Goal: Task Accomplishment & Management: Complete application form

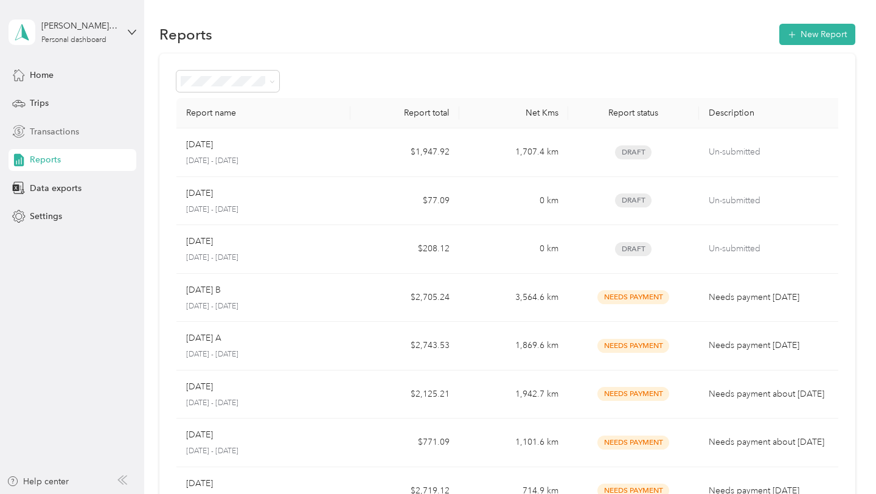
click at [37, 136] on span "Transactions" at bounding box center [54, 131] width 49 height 13
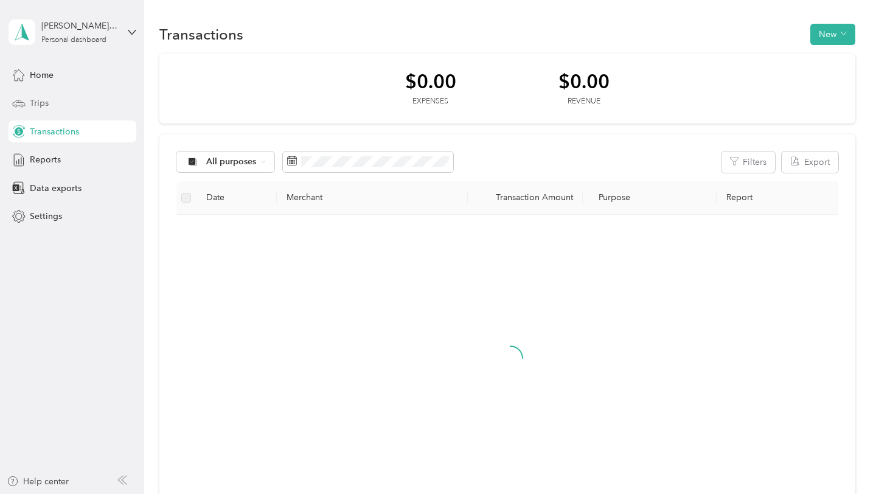
click at [36, 109] on div "Trips" at bounding box center [73, 103] width 128 height 22
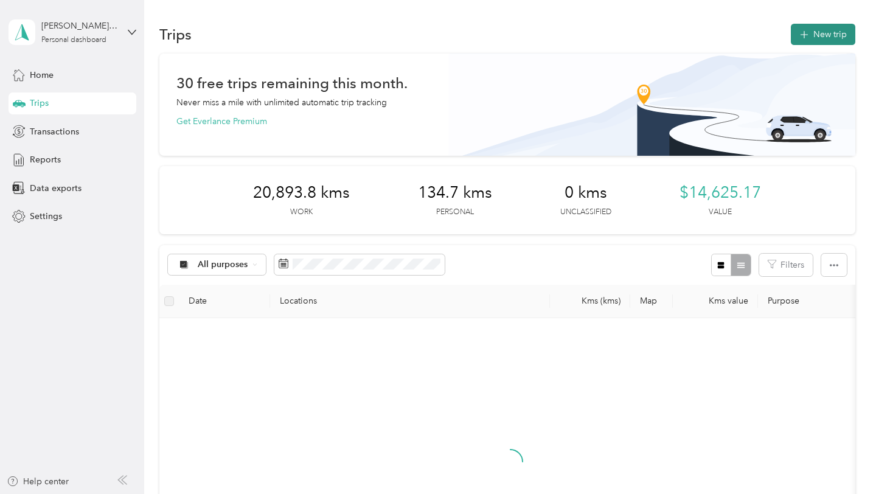
click at [830, 41] on button "New trip" at bounding box center [823, 34] width 64 height 21
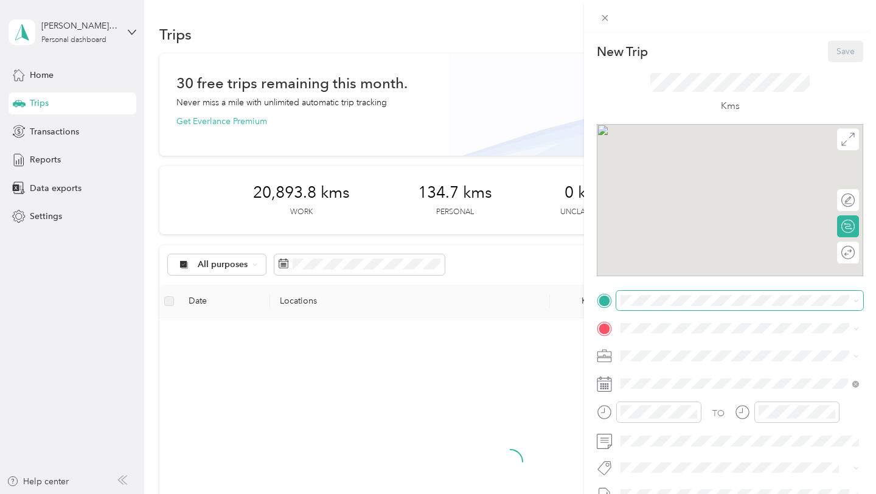
click at [658, 306] on span at bounding box center [739, 300] width 247 height 19
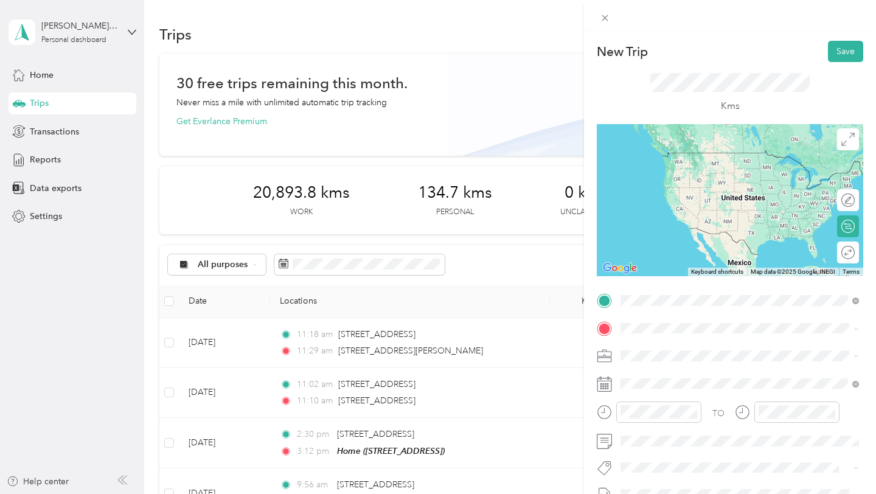
click at [683, 363] on div "Home [STREET_ADDRESS]" at bounding box center [681, 356] width 77 height 26
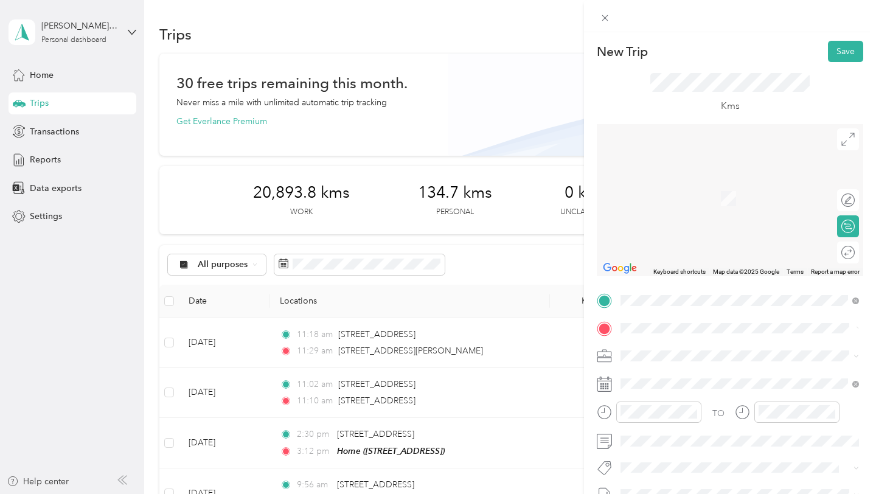
click at [820, 310] on div "TO Add photo" at bounding box center [730, 438] width 266 height 294
click at [521, 331] on div "New Trip Save This trip cannot be edited because it is either under review, app…" at bounding box center [438, 247] width 876 height 494
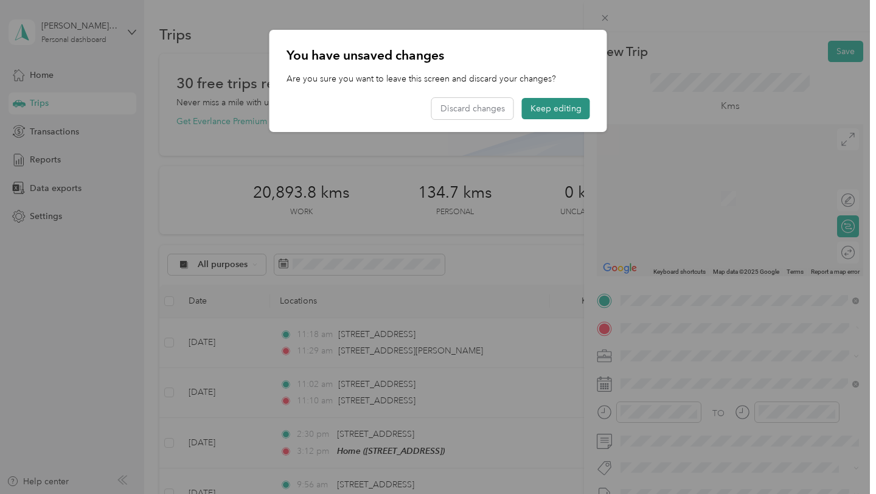
click at [566, 106] on button "Keep editing" at bounding box center [556, 108] width 68 height 21
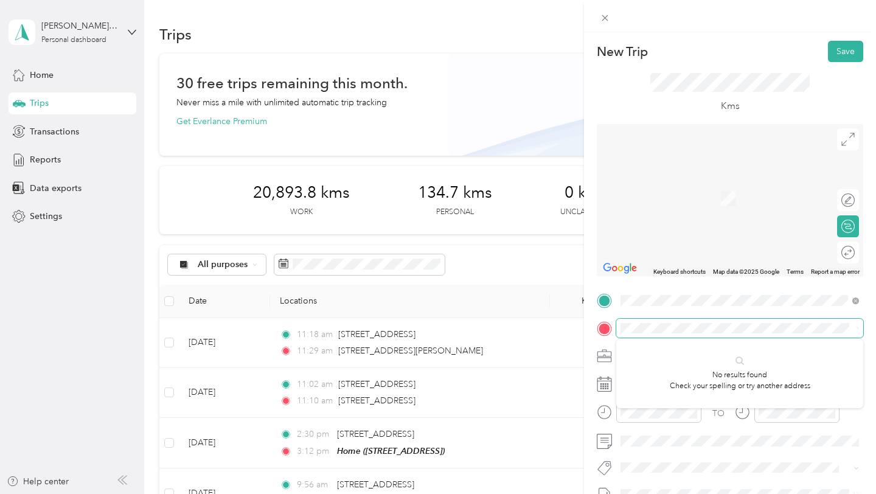
click at [541, 335] on div "New Trip Save This trip cannot be edited because it is either under review, app…" at bounding box center [438, 247] width 876 height 494
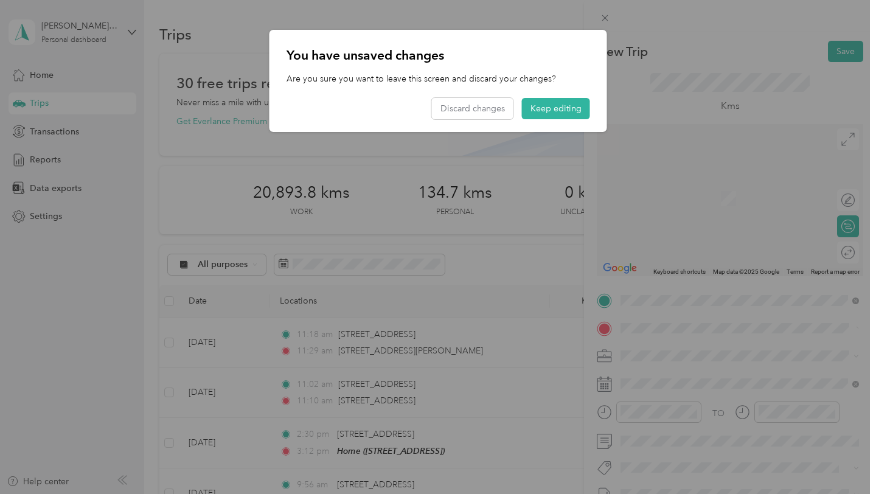
click at [550, 97] on div "You have unsaved changes Are you sure you want to leave this screen and discard…" at bounding box center [438, 81] width 338 height 102
click at [557, 106] on button "Keep editing" at bounding box center [556, 108] width 68 height 21
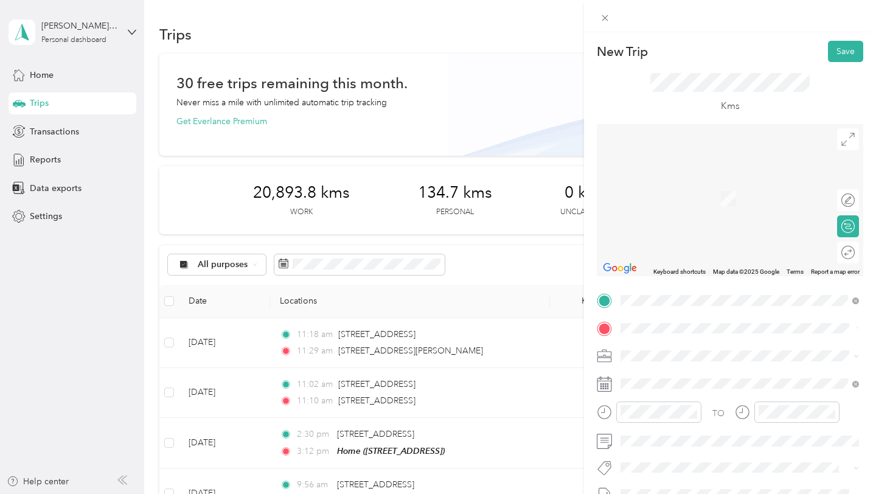
click at [716, 285] on div "New Trip Save This trip cannot be edited because it is either under review, app…" at bounding box center [730, 313] width 266 height 544
click at [685, 186] on span "T3E 3E4 [GEOGRAPHIC_DATA], [GEOGRAPHIC_DATA], [GEOGRAPHIC_DATA]" at bounding box center [749, 191] width 212 height 32
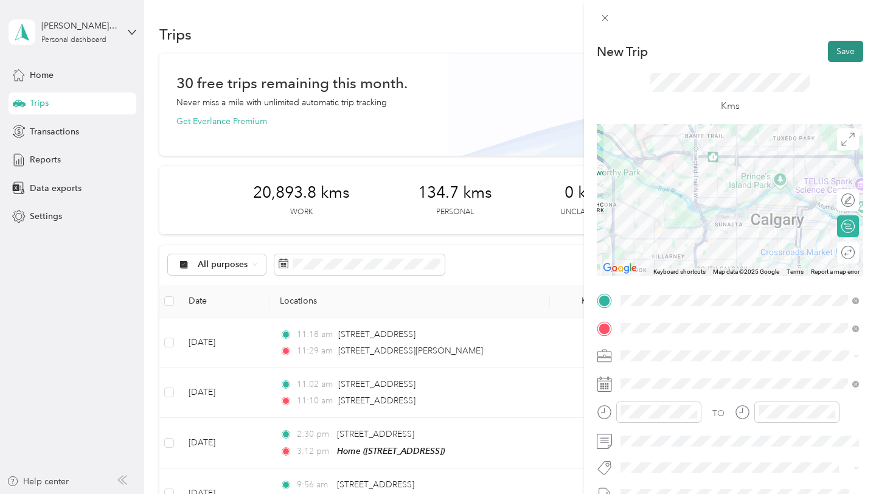
click at [840, 57] on button "Save" at bounding box center [845, 51] width 35 height 21
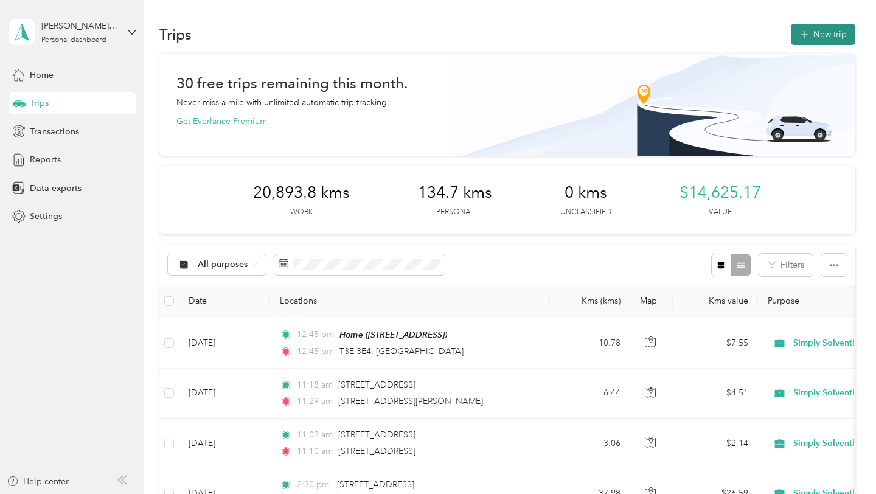
click at [836, 32] on button "New trip" at bounding box center [823, 34] width 64 height 21
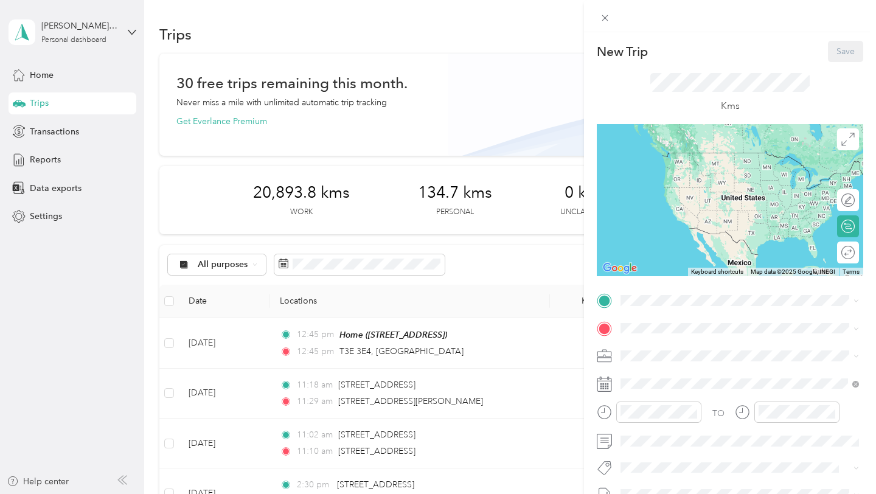
click at [660, 289] on div "New Trip Save This trip cannot be edited because it is either under review, app…" at bounding box center [730, 313] width 266 height 544
click at [664, 358] on span "[STREET_ADDRESS]" at bounding box center [681, 362] width 77 height 10
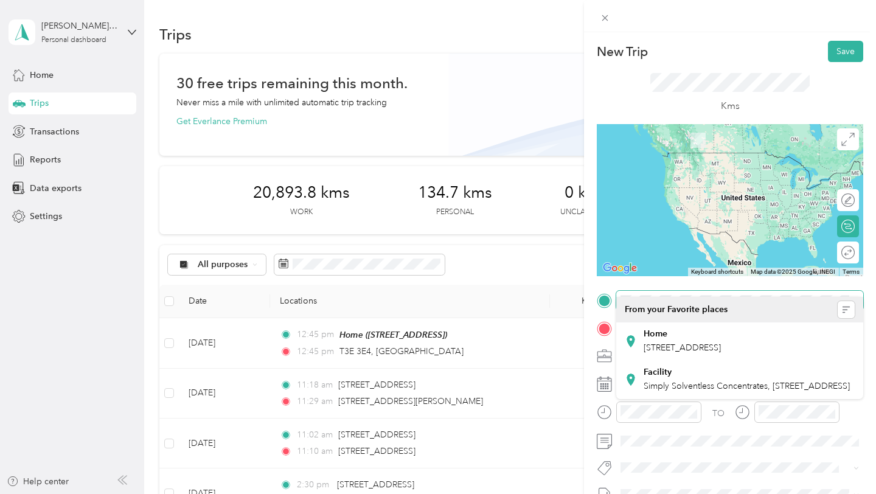
scroll to position [135, 0]
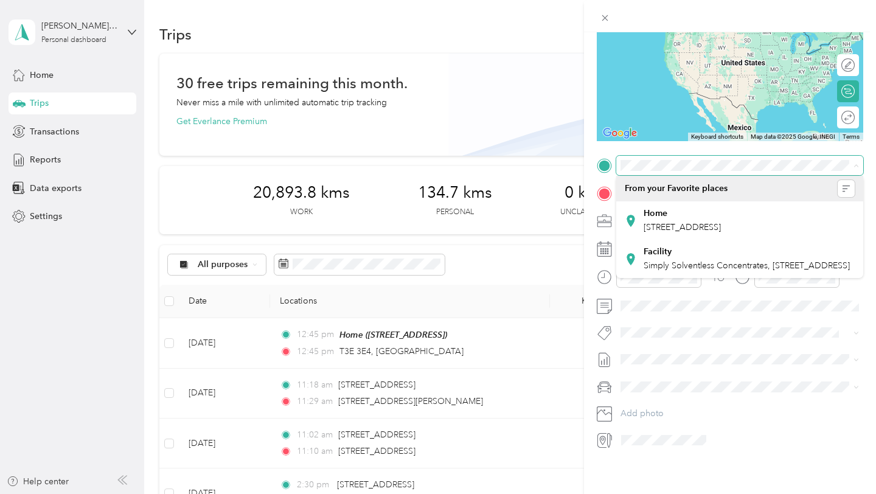
click at [685, 147] on div "New Trip Save This trip cannot be edited because it is either under review, app…" at bounding box center [730, 178] width 266 height 544
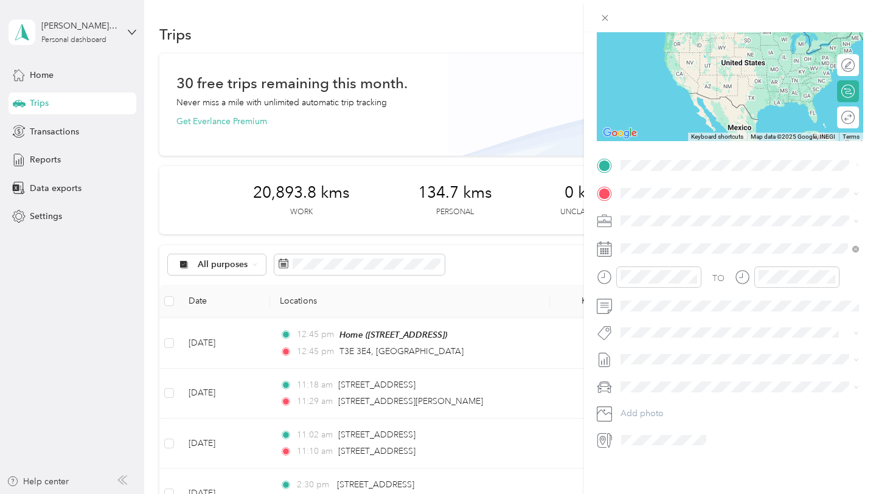
click at [829, 151] on div "New Trip Save This trip cannot be edited because it is either under review, app…" at bounding box center [730, 178] width 266 height 544
click at [692, 215] on span "T3E 3E4 [GEOGRAPHIC_DATA], [GEOGRAPHIC_DATA], [GEOGRAPHIC_DATA]" at bounding box center [749, 220] width 212 height 32
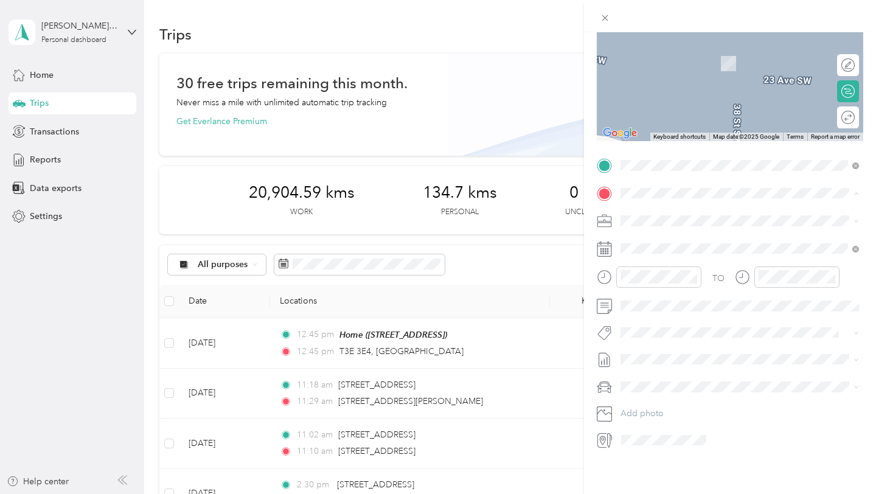
click at [669, 232] on span "T2H 0L8 [GEOGRAPHIC_DATA], [GEOGRAPHIC_DATA], [GEOGRAPHIC_DATA]" at bounding box center [749, 247] width 212 height 32
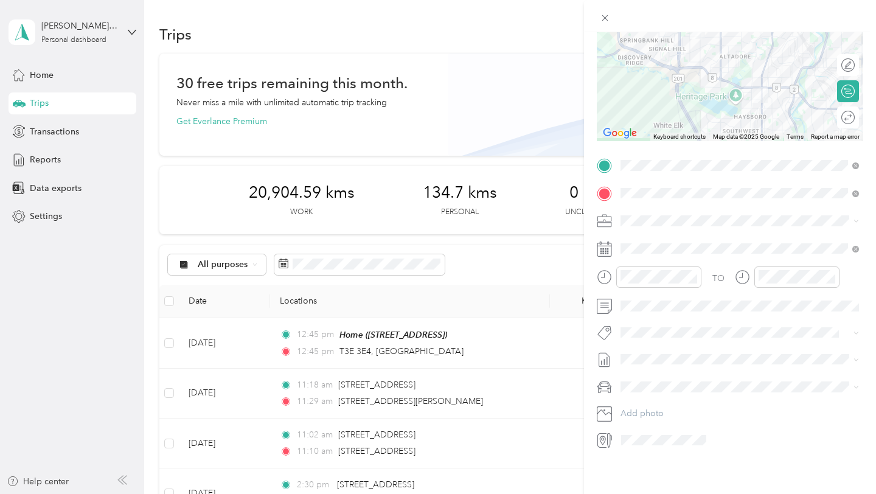
click at [824, 151] on div "New Trip Save This trip cannot be edited because it is either under review, app…" at bounding box center [730, 178] width 266 height 544
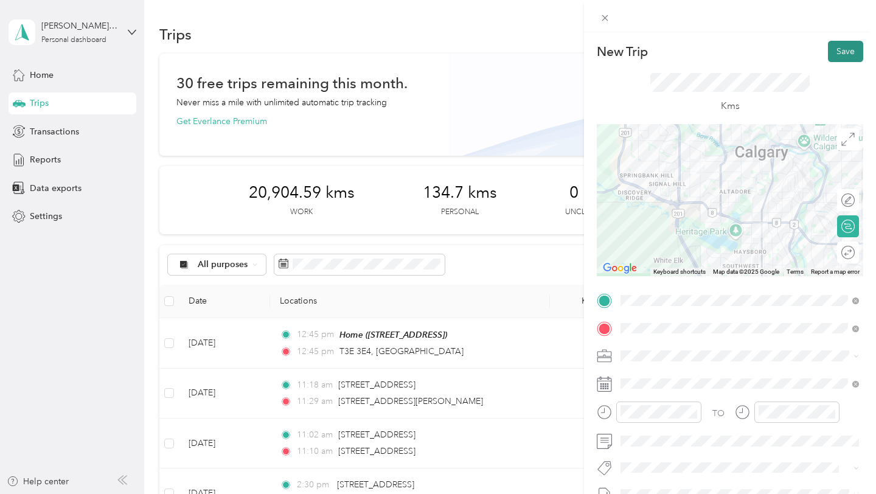
click at [847, 47] on button "Save" at bounding box center [845, 51] width 35 height 21
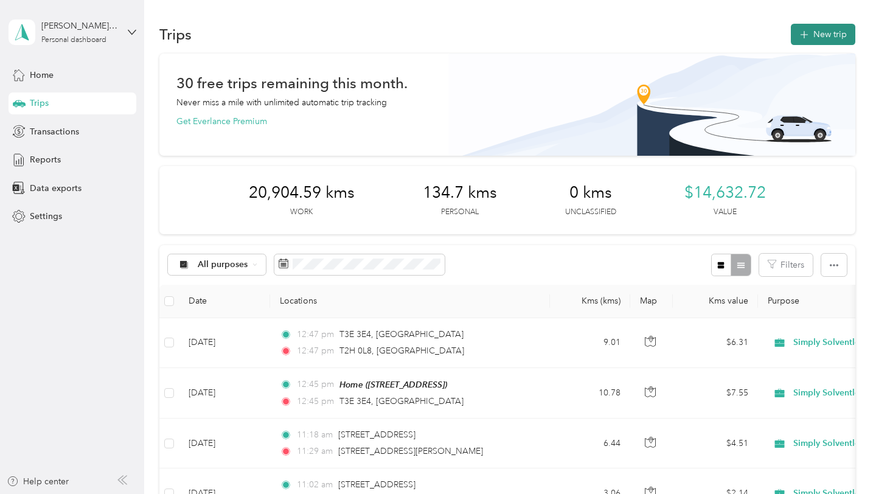
click at [831, 30] on button "New trip" at bounding box center [823, 34] width 64 height 21
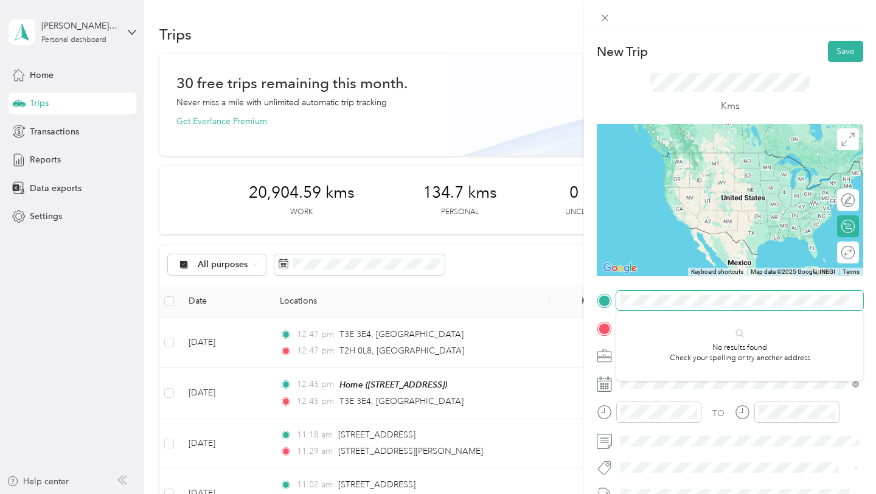
click at [368, 308] on div "New Trip Save This trip cannot be edited because it is either under review, app…" at bounding box center [438, 247] width 876 height 494
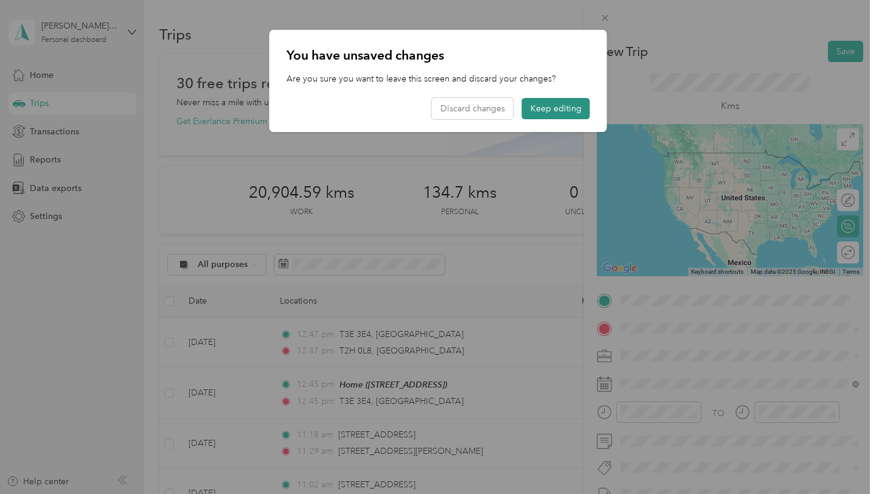
click at [552, 109] on button "Keep editing" at bounding box center [556, 108] width 68 height 21
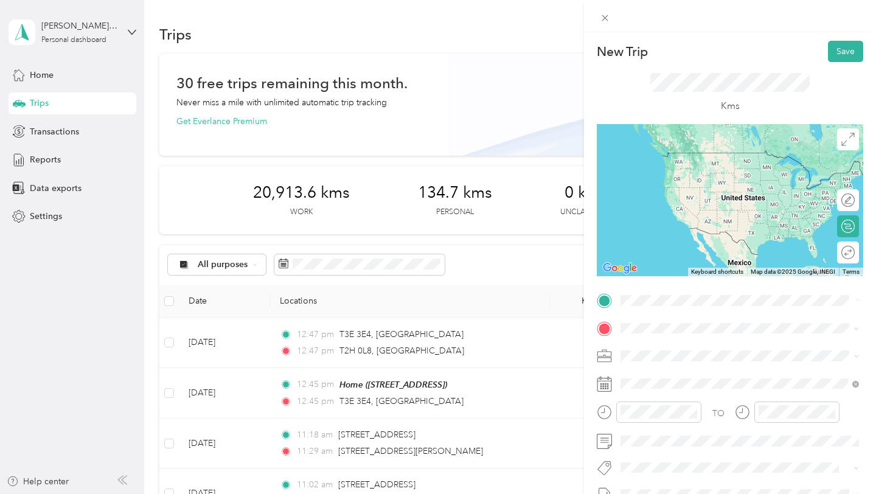
click at [664, 310] on div "TO Add photo" at bounding box center [730, 438] width 266 height 294
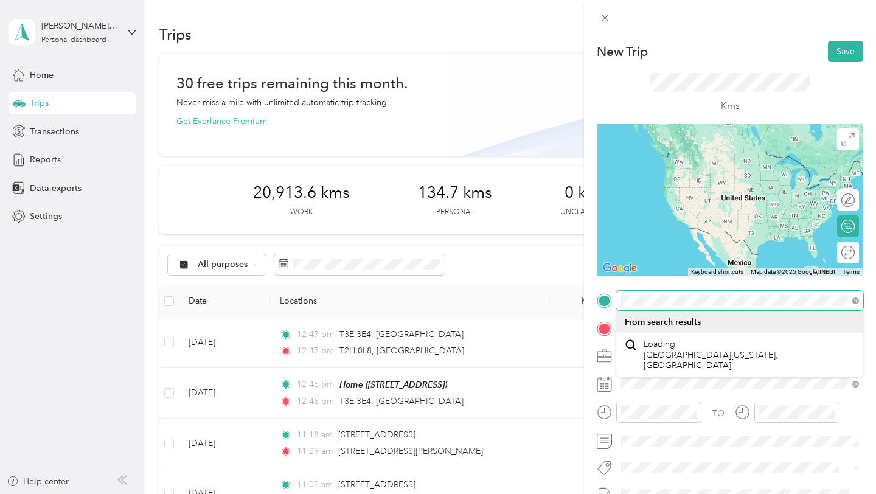
click at [435, 298] on div "New Trip Save This trip cannot be edited because it is either under review, app…" at bounding box center [438, 247] width 876 height 494
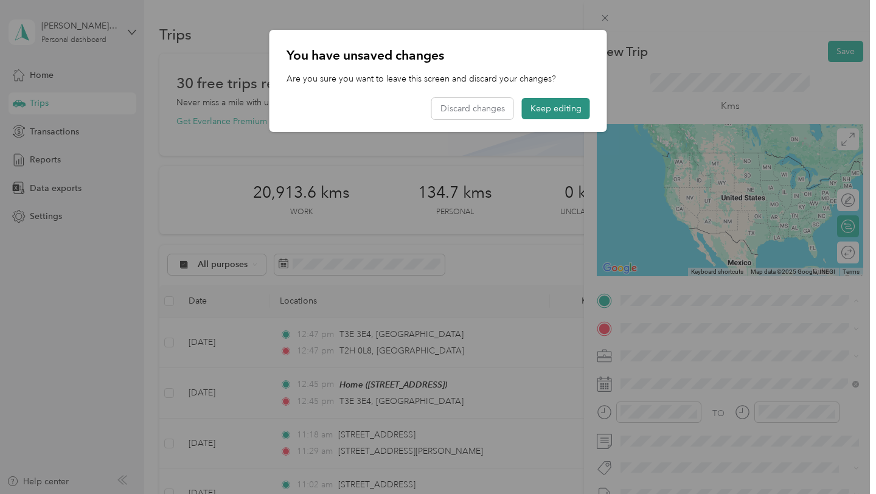
click at [559, 112] on button "Keep editing" at bounding box center [556, 108] width 68 height 21
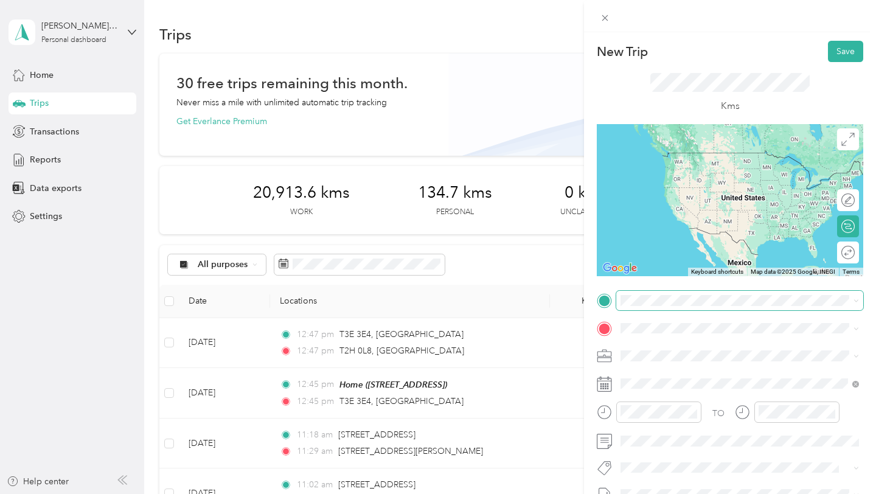
click at [701, 293] on span at bounding box center [739, 300] width 247 height 19
click at [685, 309] on span at bounding box center [739, 300] width 247 height 19
click at [678, 345] on span "T2H 0L8 [GEOGRAPHIC_DATA], [GEOGRAPHIC_DATA], [GEOGRAPHIC_DATA]" at bounding box center [749, 351] width 212 height 32
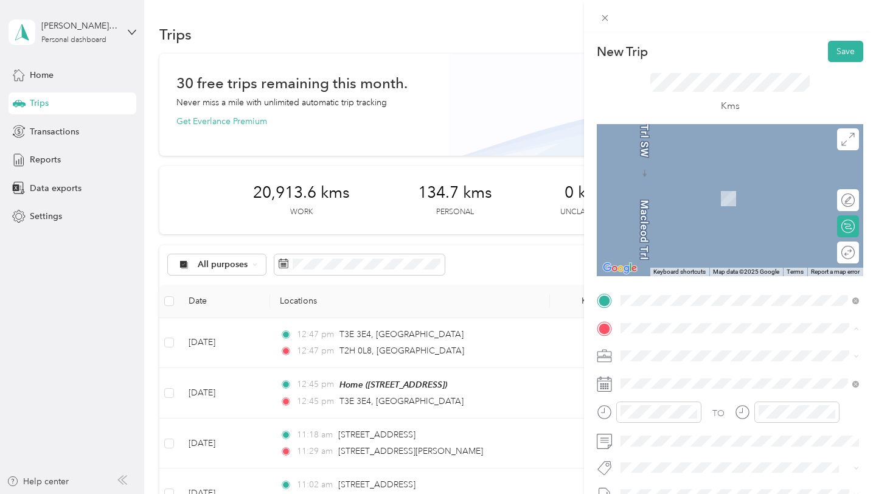
click at [665, 387] on span "[STREET_ADDRESS]" at bounding box center [681, 390] width 77 height 10
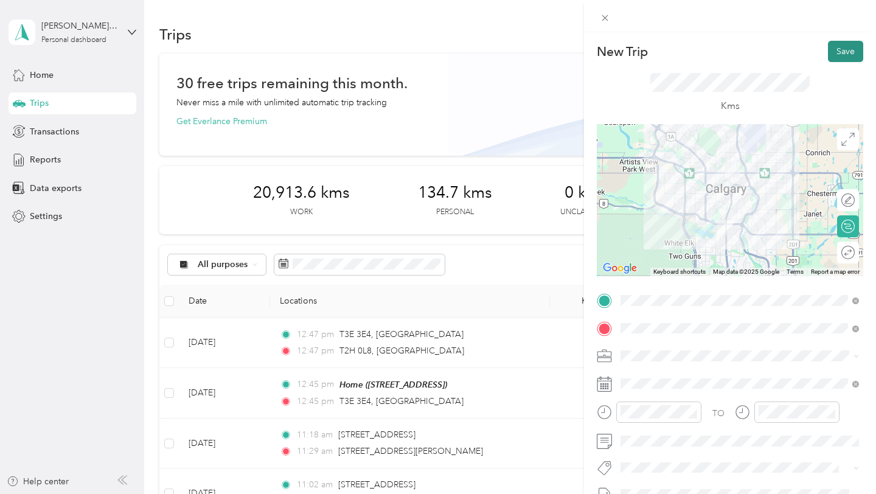
click at [851, 51] on button "Save" at bounding box center [845, 51] width 35 height 21
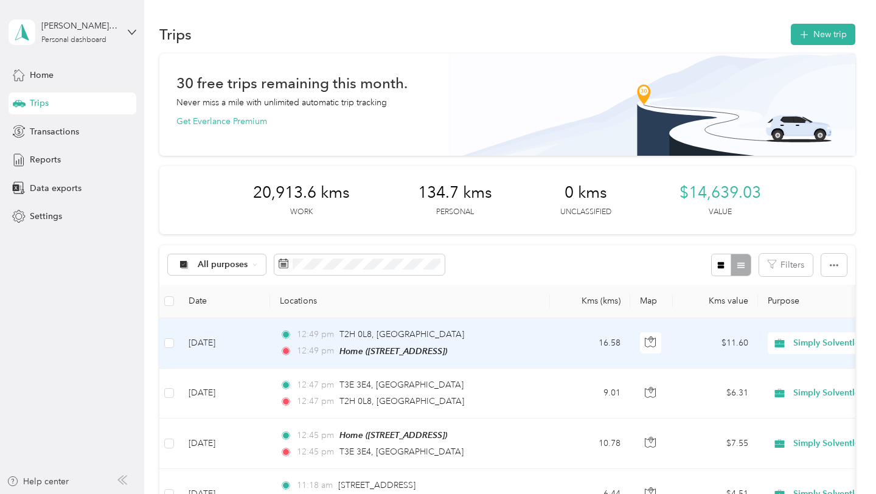
click at [448, 343] on div "12:49 pm T2H 0L8, [GEOGRAPHIC_DATA] 12:49 pm Home ([STREET_ADDRESS])" at bounding box center [407, 343] width 255 height 30
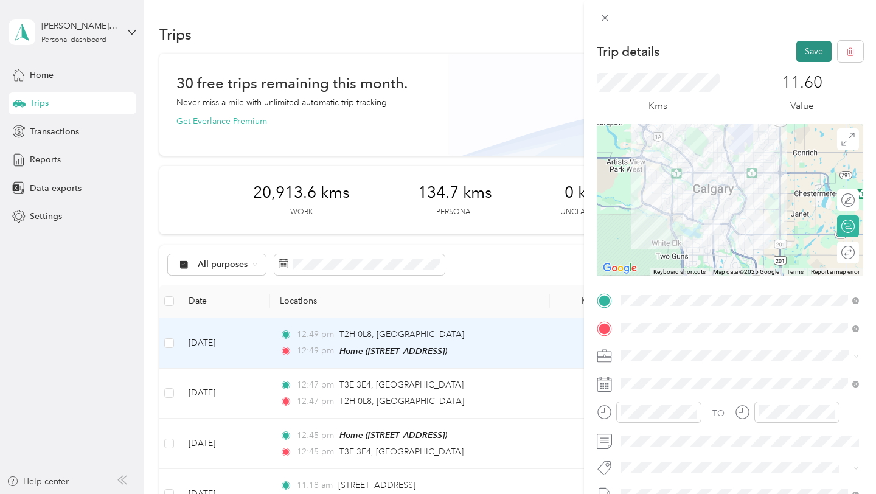
click at [809, 56] on button "Save" at bounding box center [813, 51] width 35 height 21
